Goal: Information Seeking & Learning: Stay updated

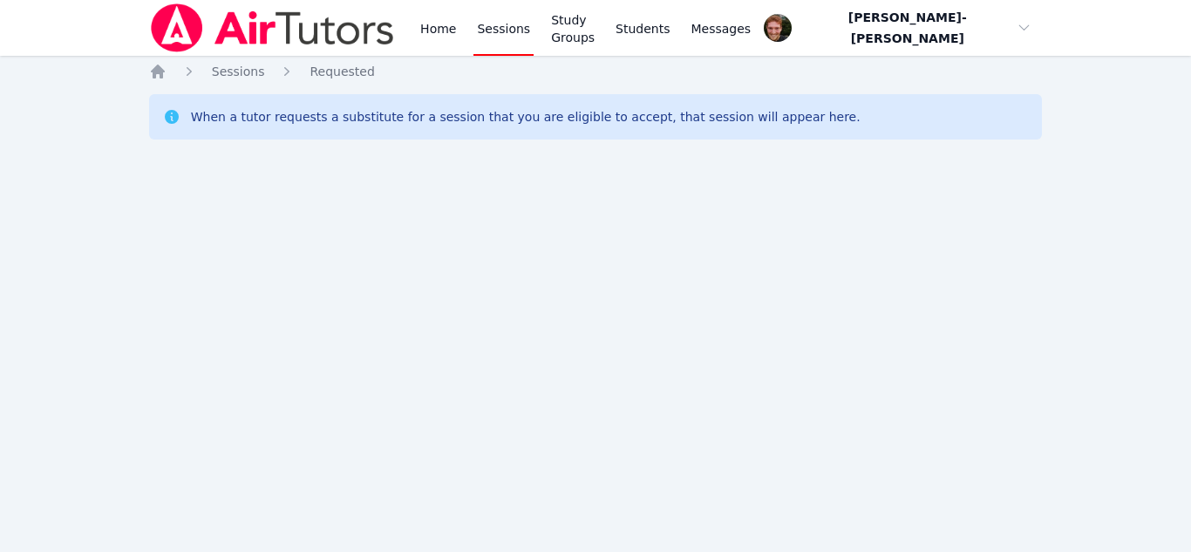
click at [710, 302] on div "Home Sessions Study Groups Students Messages Open user menu Vincent Astray-Cane…" at bounding box center [595, 276] width 1191 height 552
